Goal: Information Seeking & Learning: Check status

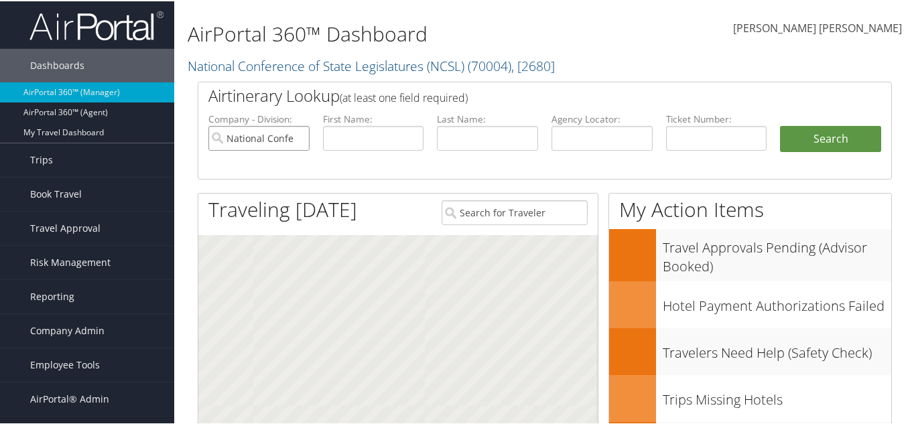
click at [296, 137] on input "National Conference of State Legislatures (NCSL)" at bounding box center [258, 137] width 101 height 25
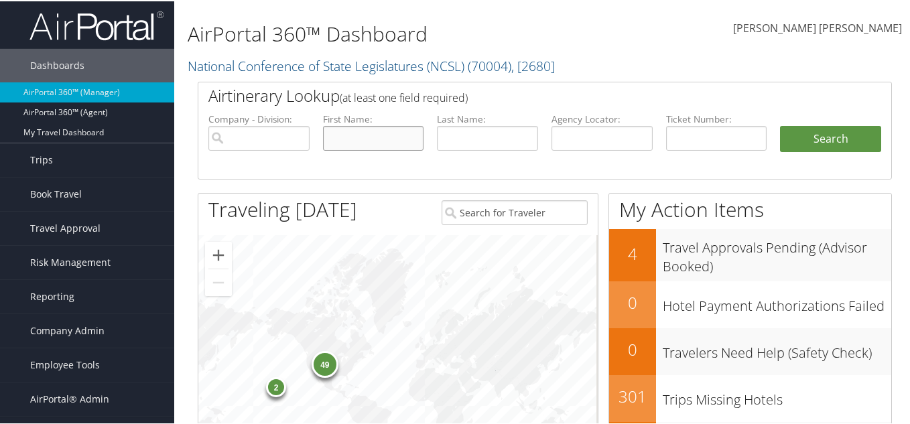
click at [348, 131] on input "text" at bounding box center [373, 137] width 101 height 25
click at [344, 138] on input "text" at bounding box center [373, 137] width 101 height 25
paste input "Laette"
type input "Laette"
click at [503, 143] on input "text" at bounding box center [487, 137] width 101 height 25
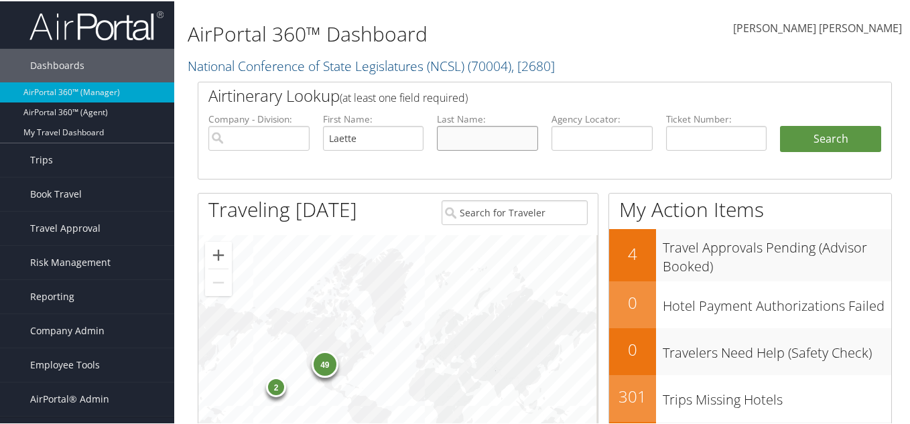
click at [505, 129] on input "text" at bounding box center [487, 137] width 101 height 25
paste input "Rickborn"
type input "Rickborn"
click at [797, 139] on button "Search" at bounding box center [830, 138] width 101 height 27
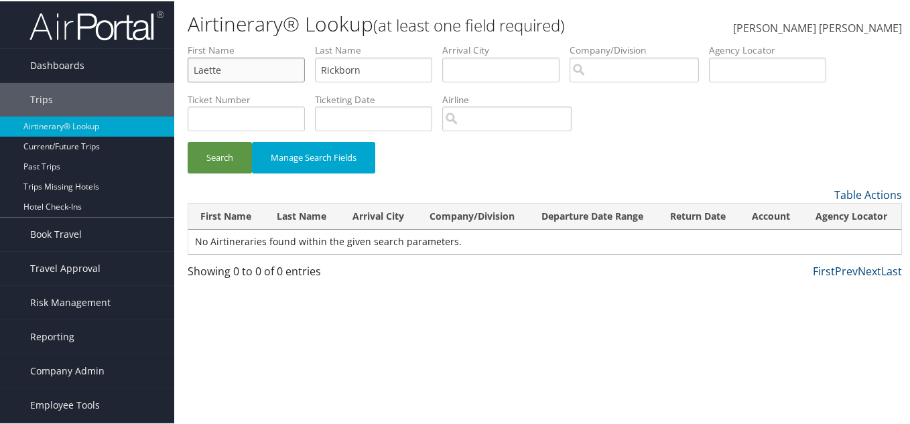
click at [206, 64] on input "Laette" at bounding box center [246, 68] width 117 height 25
click at [207, 64] on input "Laette" at bounding box center [246, 68] width 117 height 25
paste input "n"
type input "Lanette"
click at [215, 149] on button "Search" at bounding box center [220, 156] width 64 height 31
